Goal: Task Accomplishment & Management: Use online tool/utility

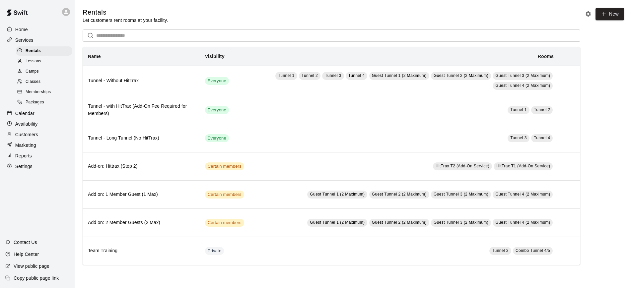
click at [34, 112] on p "Calendar" at bounding box center [24, 113] width 19 height 7
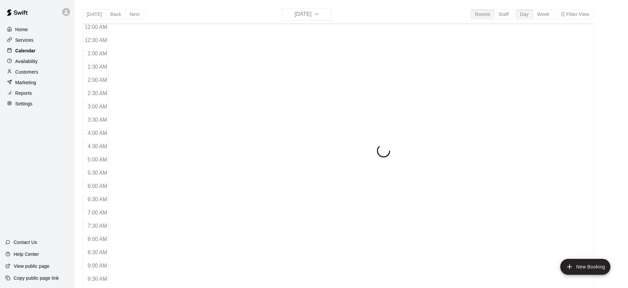
scroll to position [366, 0]
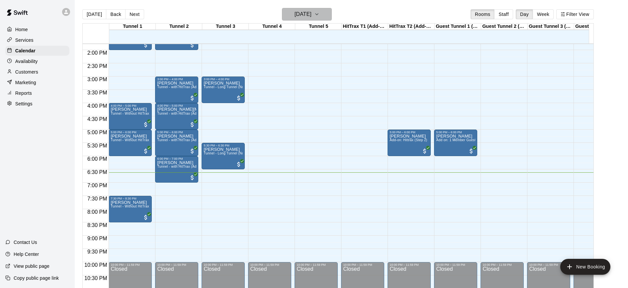
click at [323, 15] on button "[DATE]" at bounding box center [307, 14] width 50 height 13
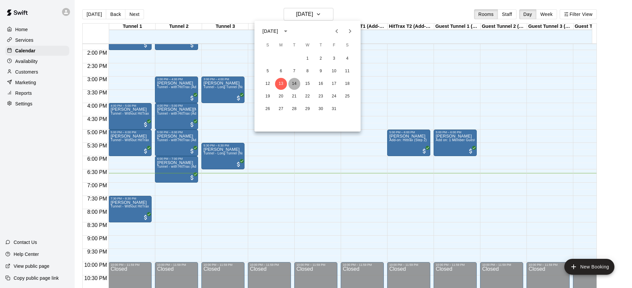
click at [291, 81] on button "14" at bounding box center [294, 84] width 12 height 12
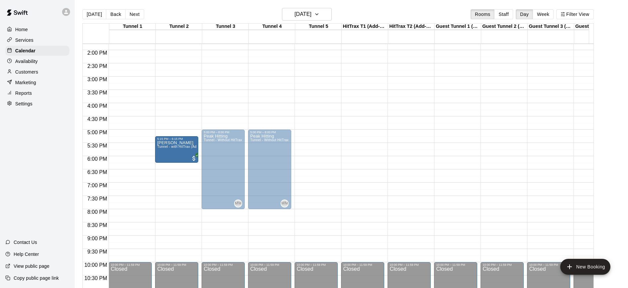
drag, startPoint x: 125, startPoint y: 153, endPoint x: 174, endPoint y: 151, distance: 48.5
drag, startPoint x: 140, startPoint y: 154, endPoint x: 168, endPoint y: 155, distance: 27.3
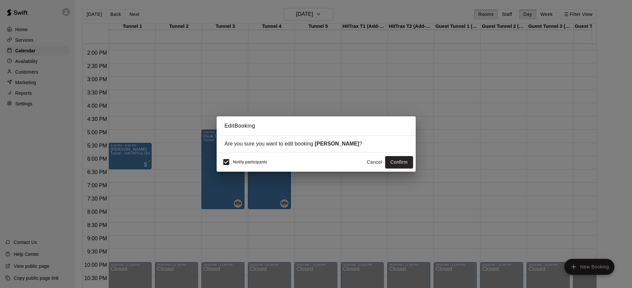
click at [241, 159] on div "Notify participants" at bounding box center [243, 162] width 48 height 14
click at [404, 164] on button "Confirm" at bounding box center [399, 162] width 28 height 12
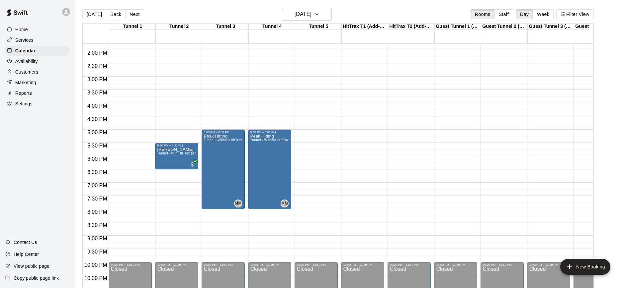
click at [37, 33] on div "Home" at bounding box center [37, 30] width 64 height 10
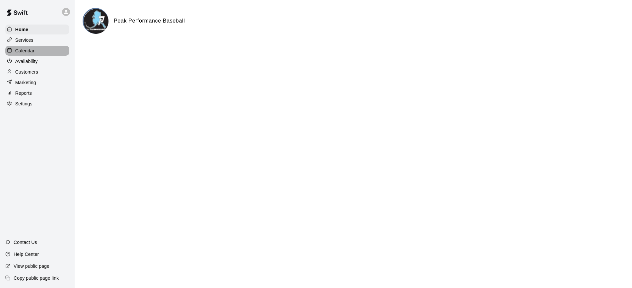
click at [30, 50] on p "Calendar" at bounding box center [24, 50] width 19 height 7
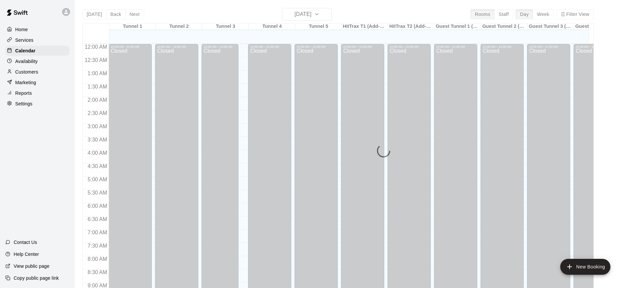
scroll to position [366, 0]
